Goal: Find specific page/section

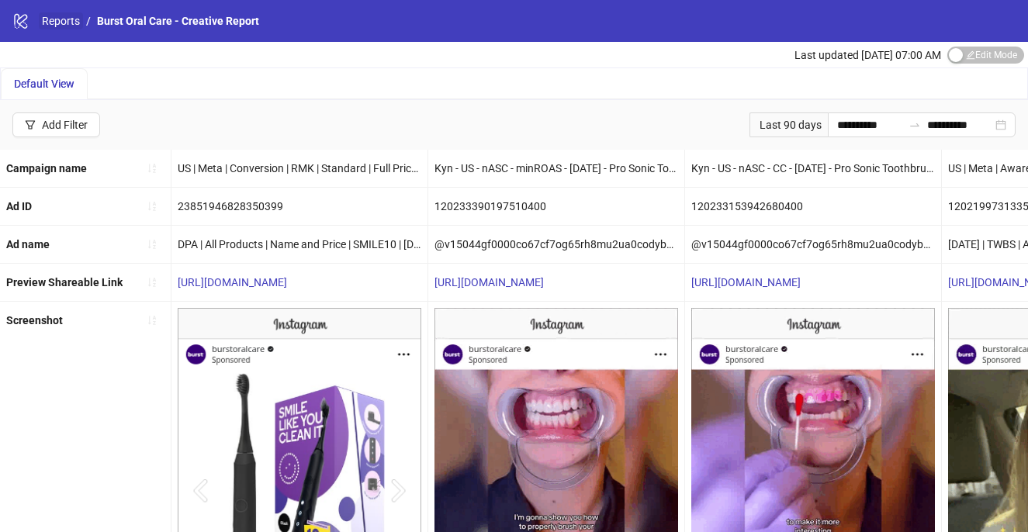
click at [64, 19] on link "Reports" at bounding box center [61, 20] width 44 height 17
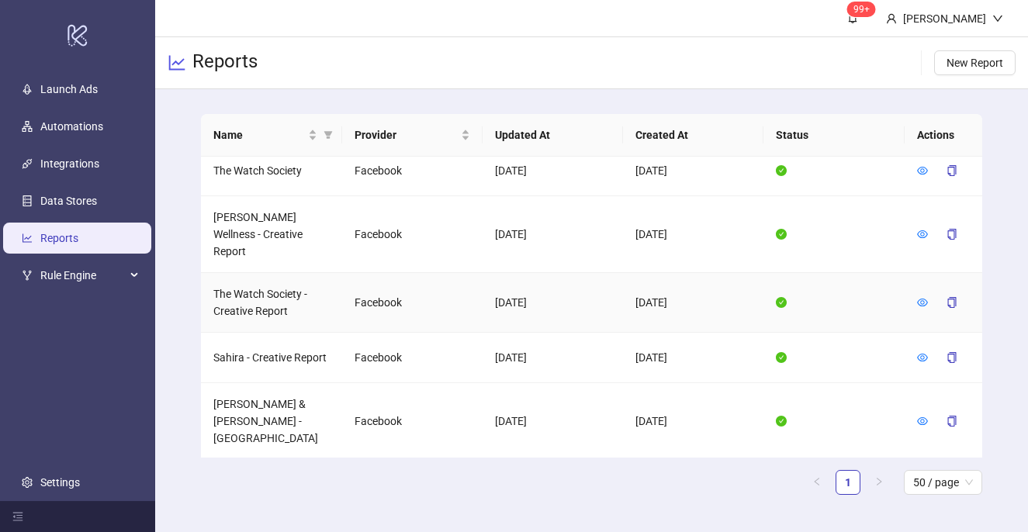
scroll to position [1106, 0]
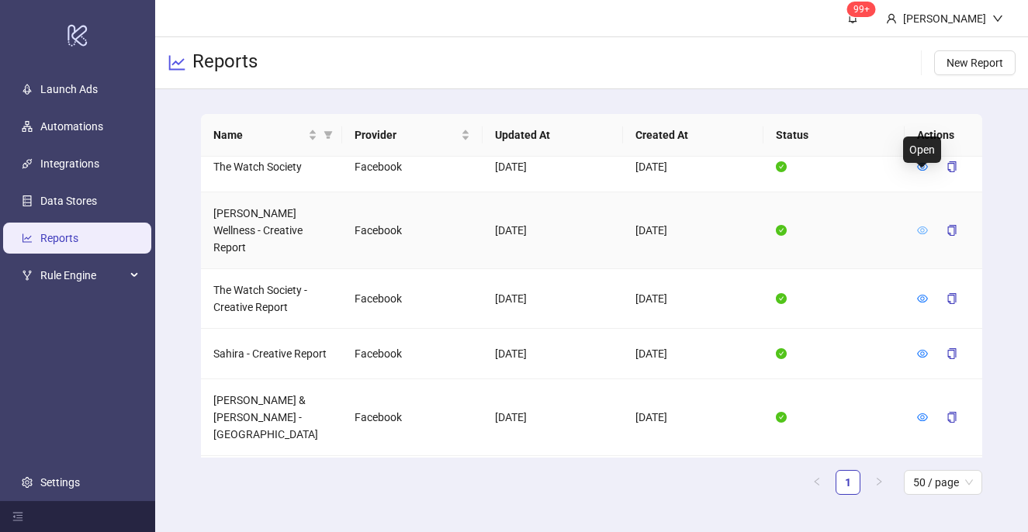
click at [924, 227] on icon "eye" at bounding box center [922, 231] width 11 height 8
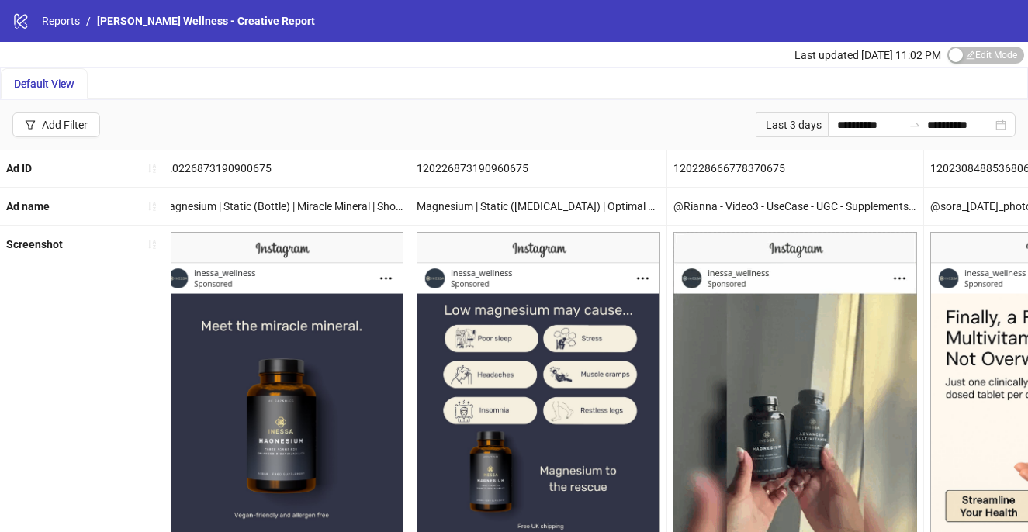
scroll to position [0, 588]
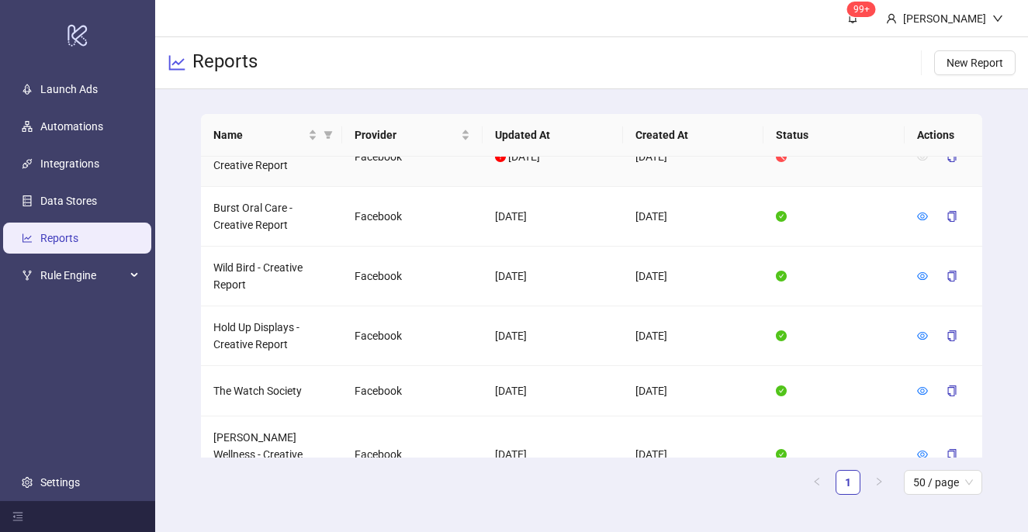
scroll to position [886, 0]
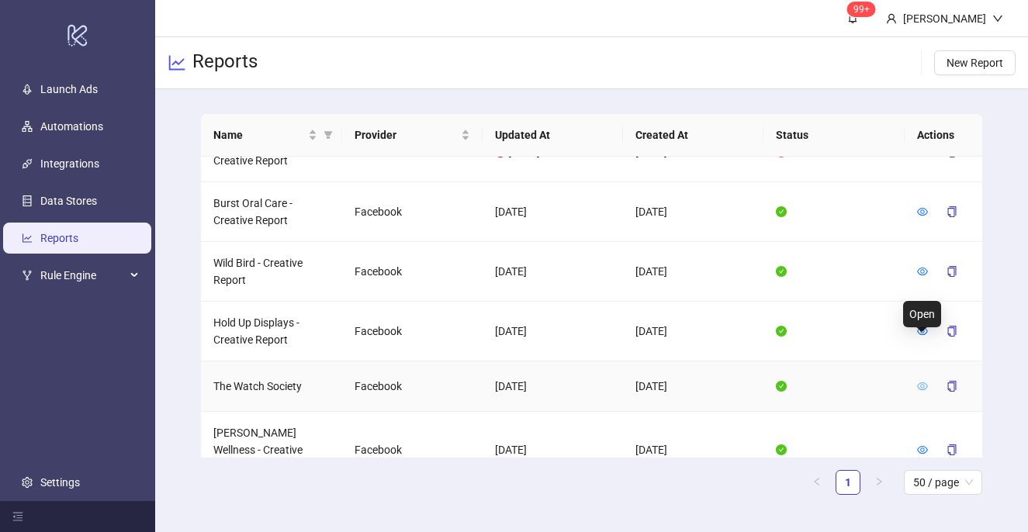
click at [926, 381] on icon "eye" at bounding box center [922, 386] width 11 height 11
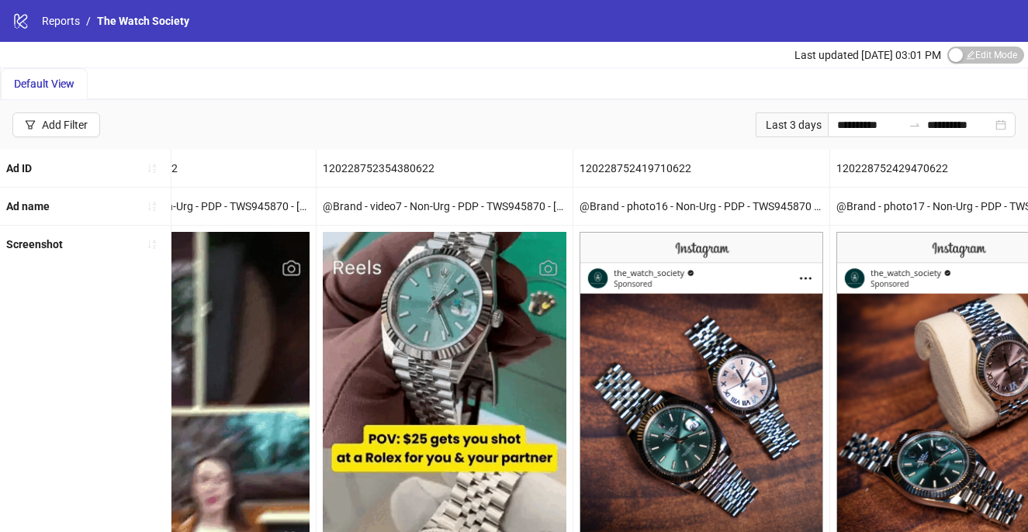
scroll to position [0, 2428]
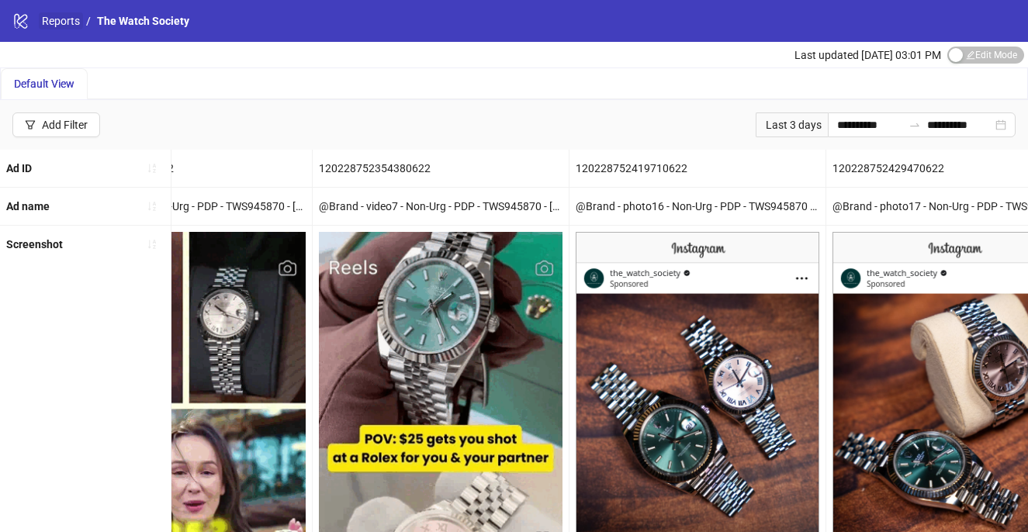
click at [68, 16] on link "Reports" at bounding box center [61, 20] width 44 height 17
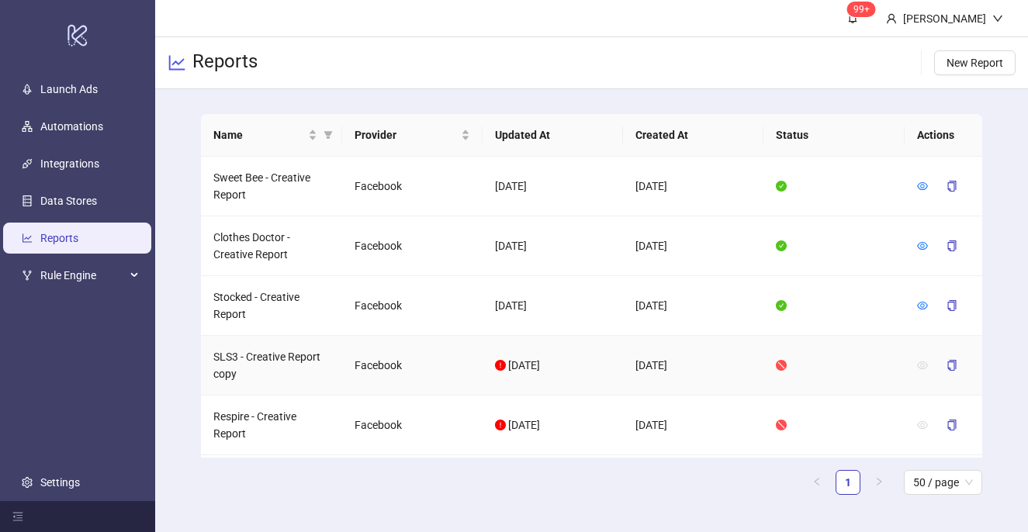
scroll to position [1546, 0]
